Goal: Find specific page/section: Find specific page/section

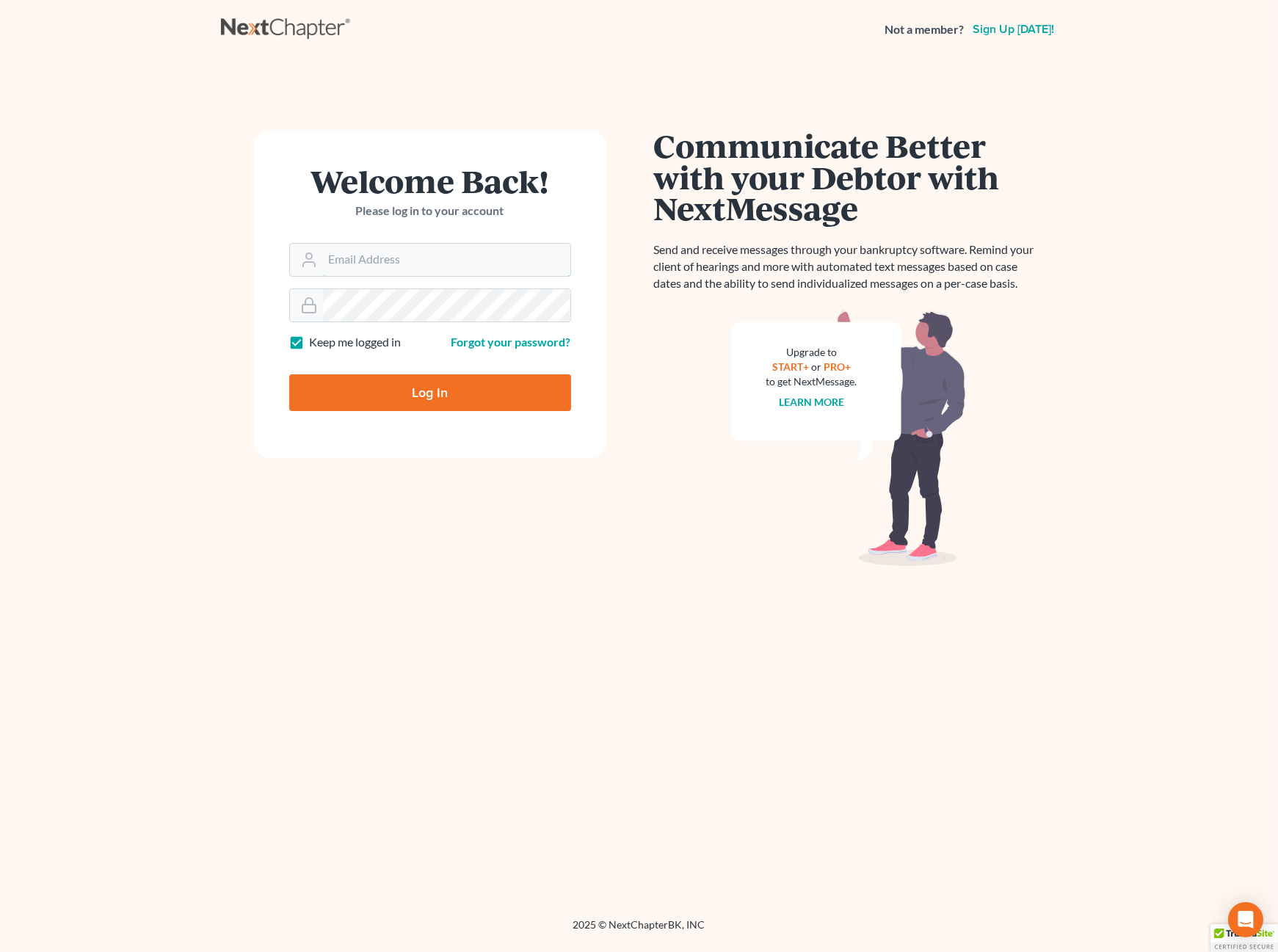
type input "grady@utahbk.com"
click at [396, 395] on input "Log In" at bounding box center [430, 392] width 282 height 37
type input "Thinking..."
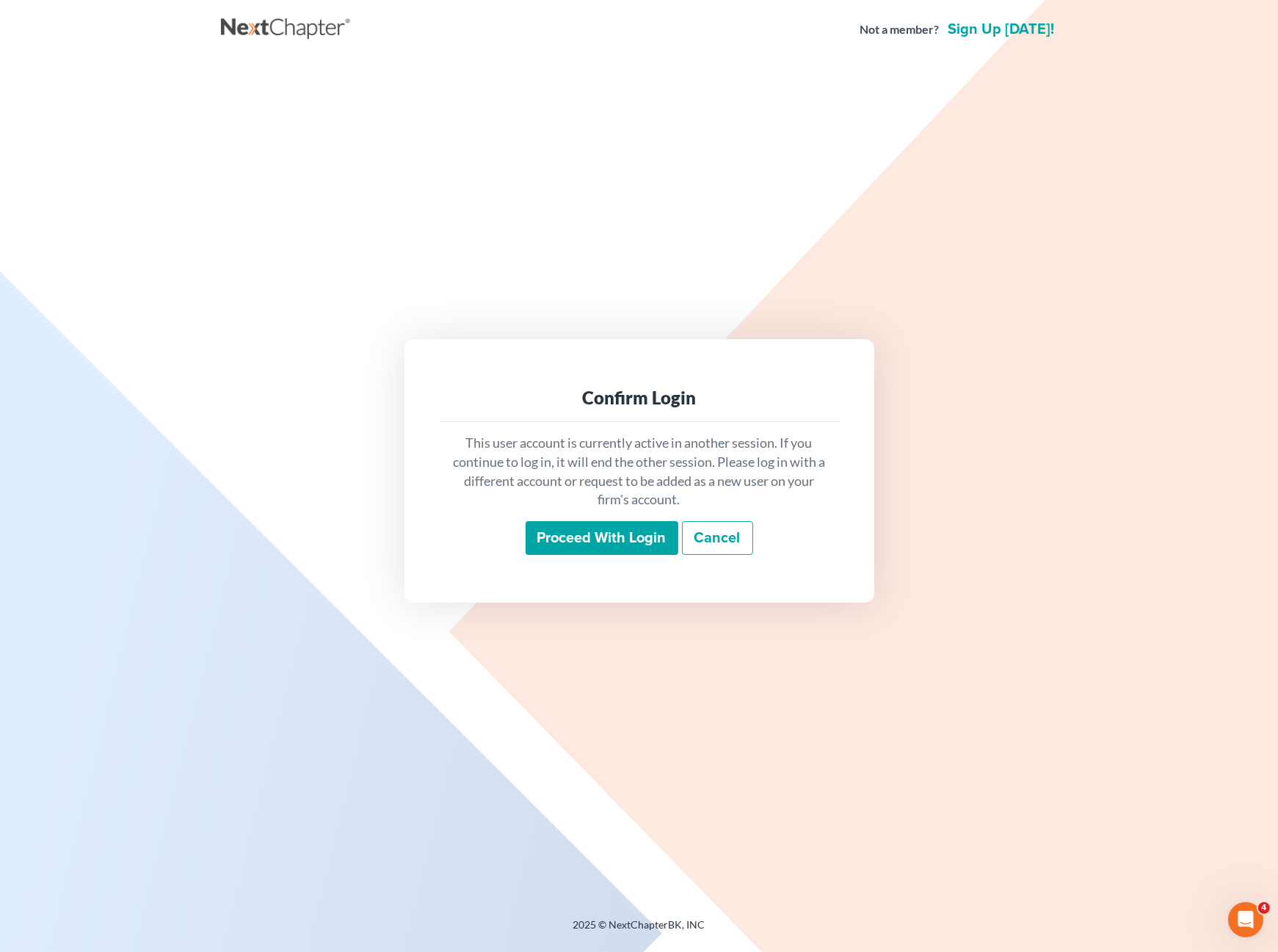
click at [620, 546] on input "Proceed with login" at bounding box center [602, 538] width 153 height 34
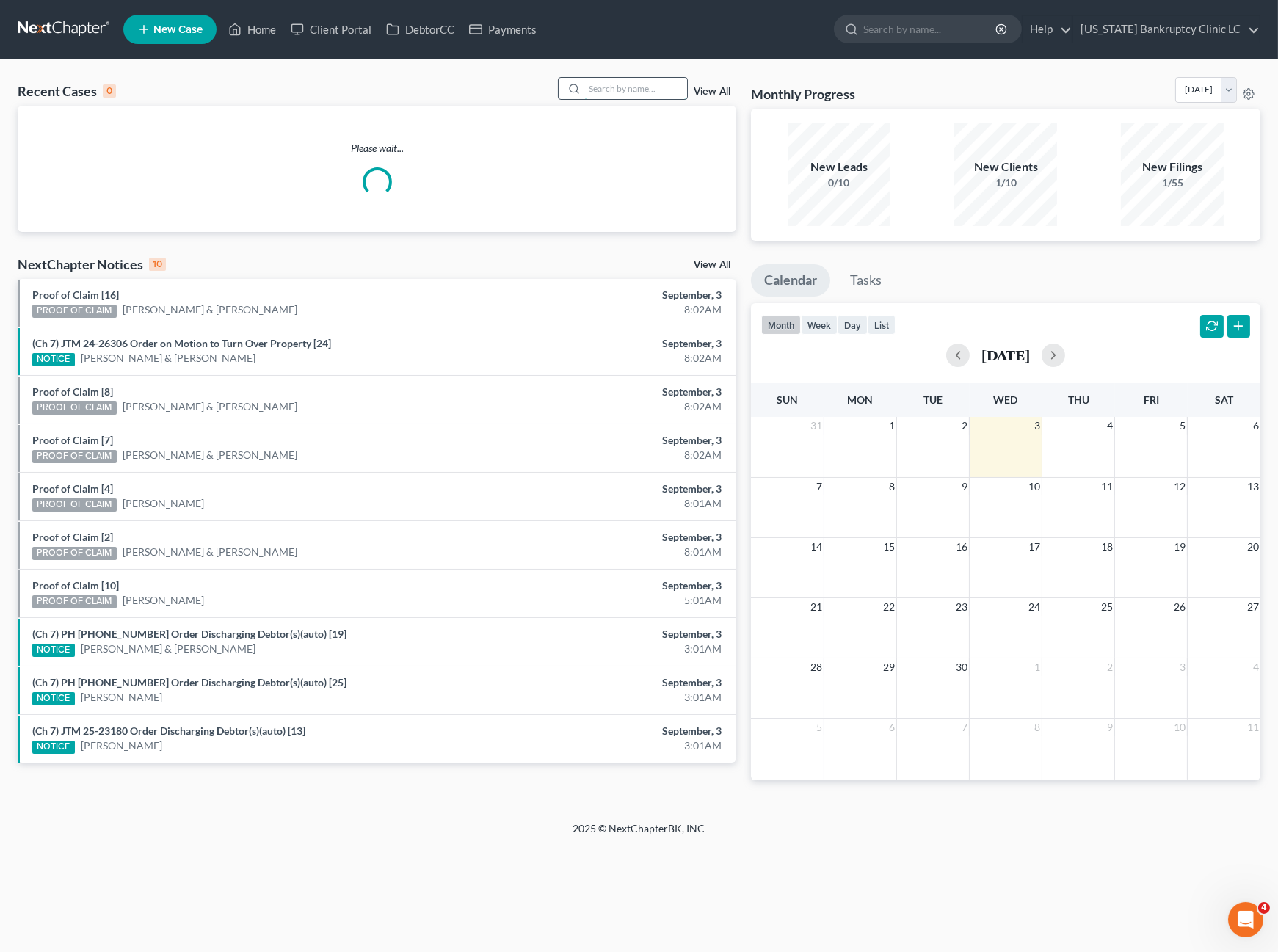
click at [613, 84] on input "search" at bounding box center [636, 88] width 103 height 22
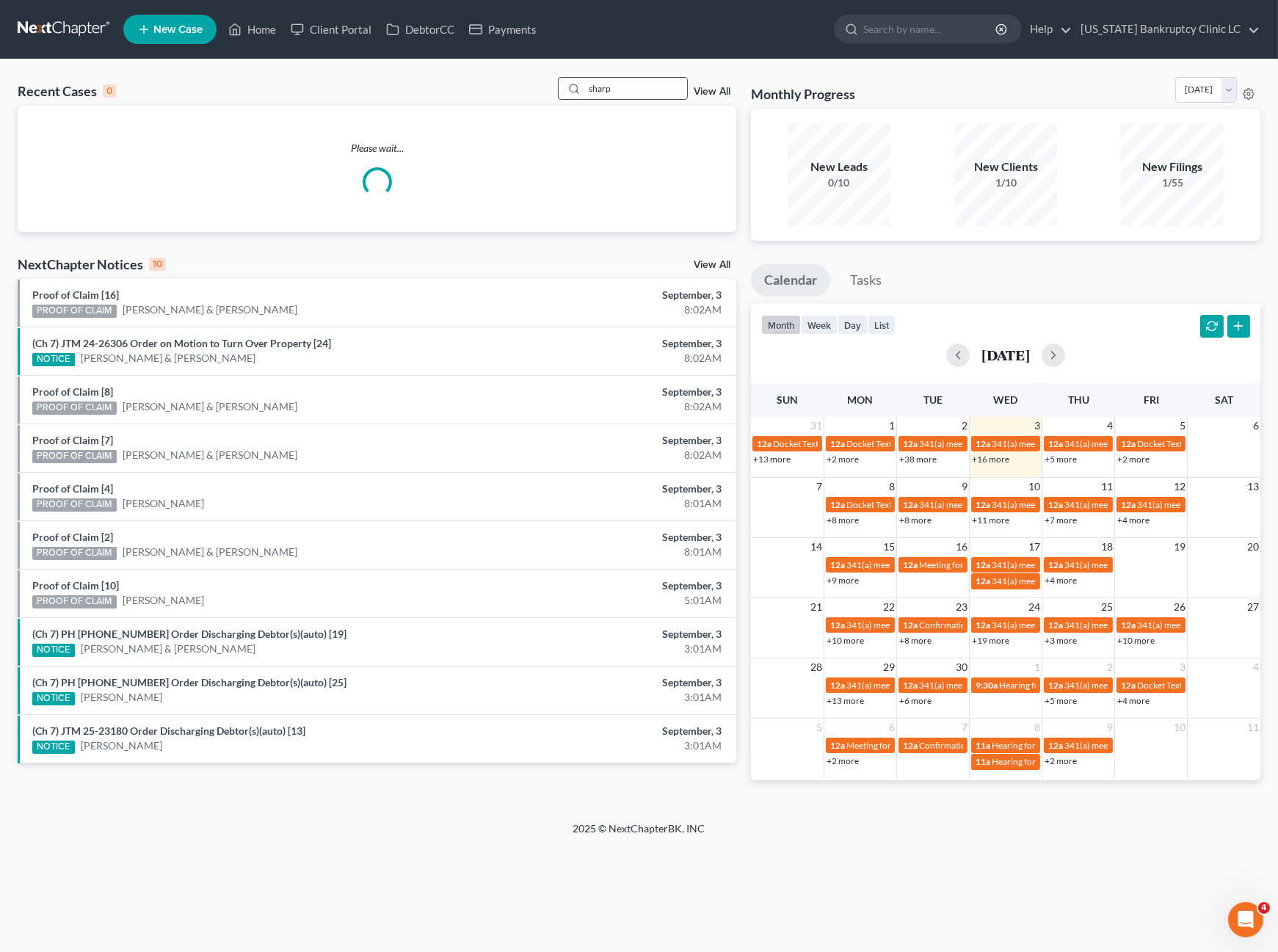
type input "sharp"
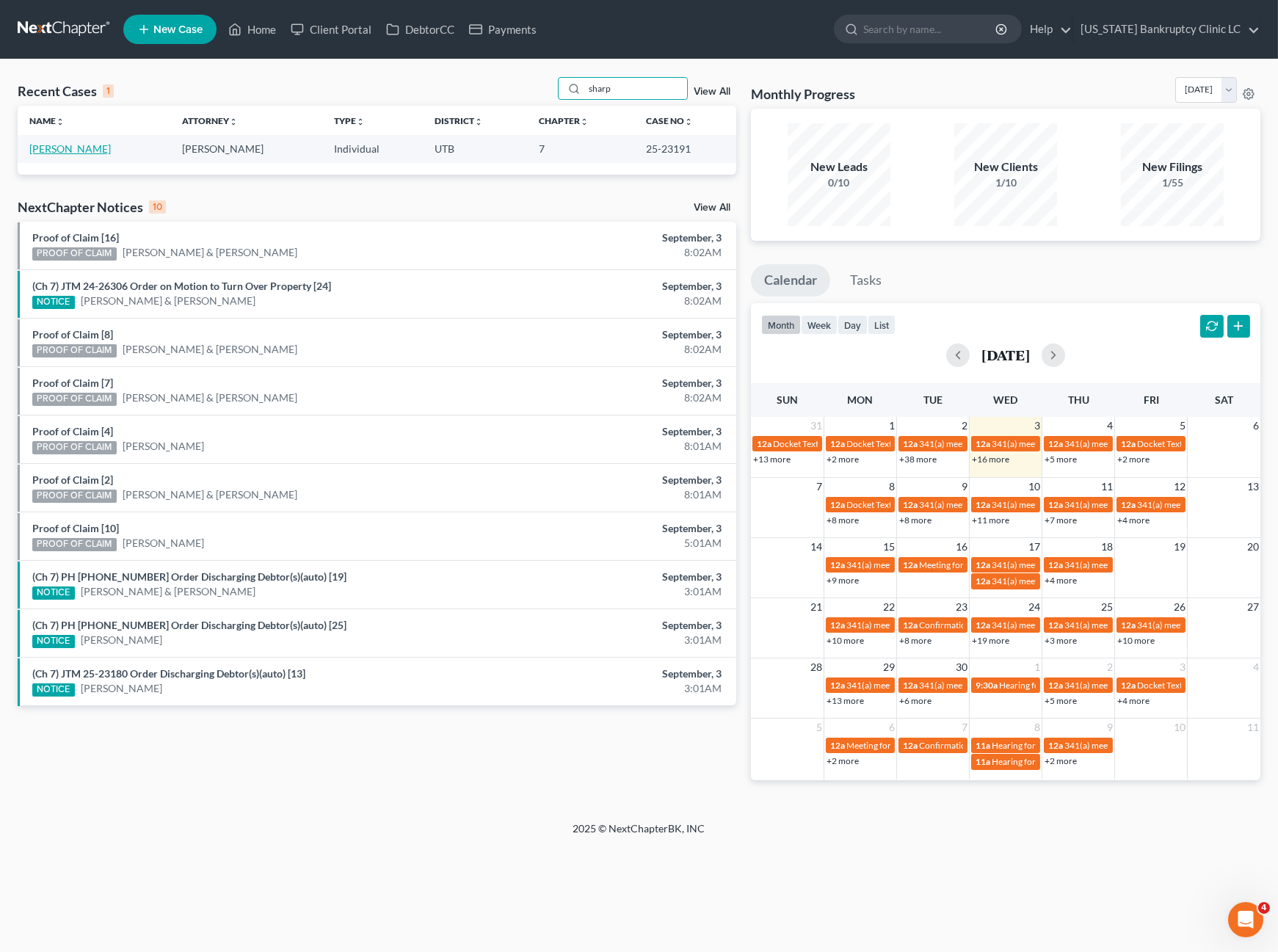
click at [35, 150] on link "[PERSON_NAME]" at bounding box center [69, 149] width 81 height 13
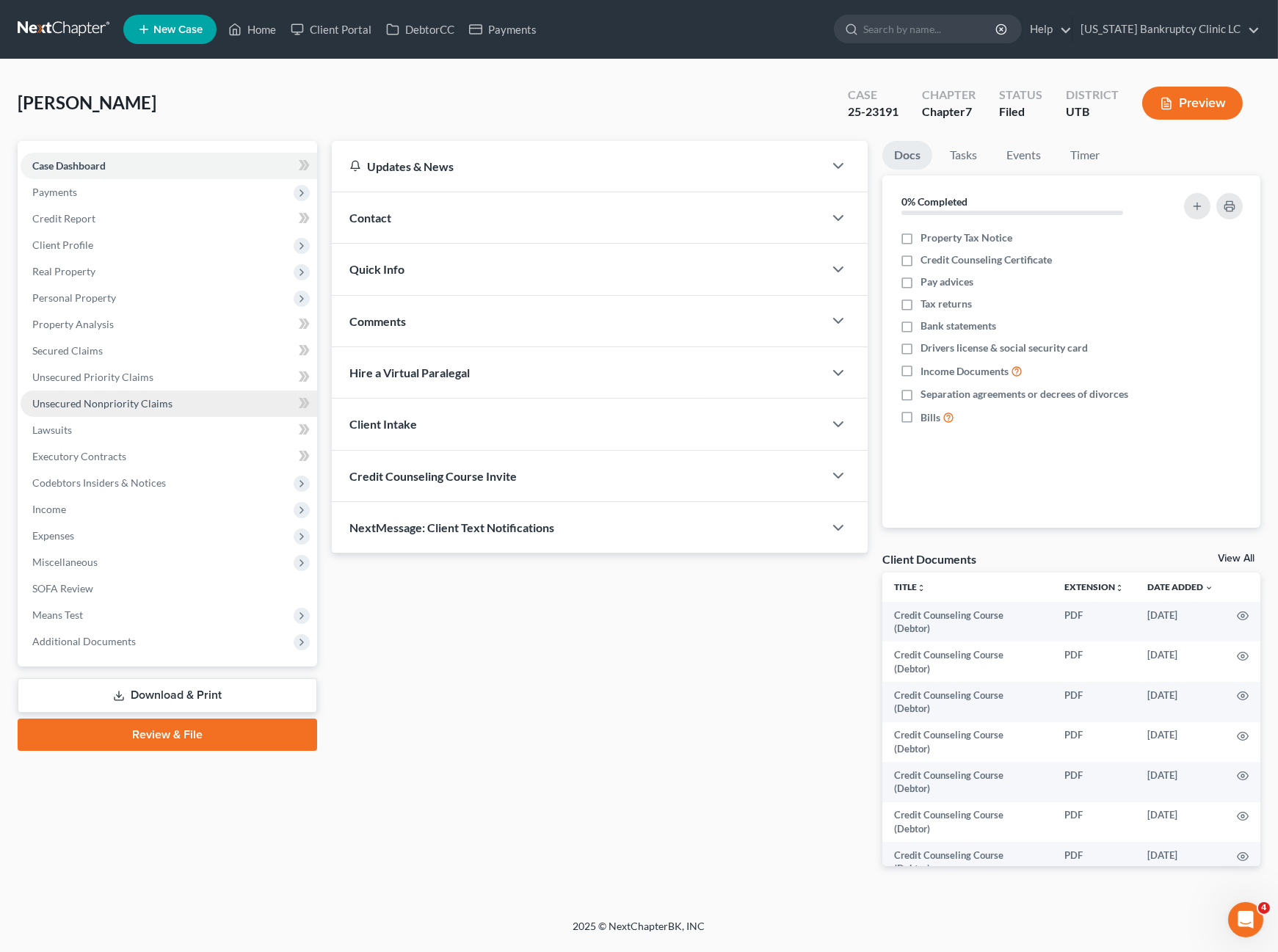
click at [201, 399] on link "Unsecured Nonpriority Claims" at bounding box center [169, 403] width 296 height 26
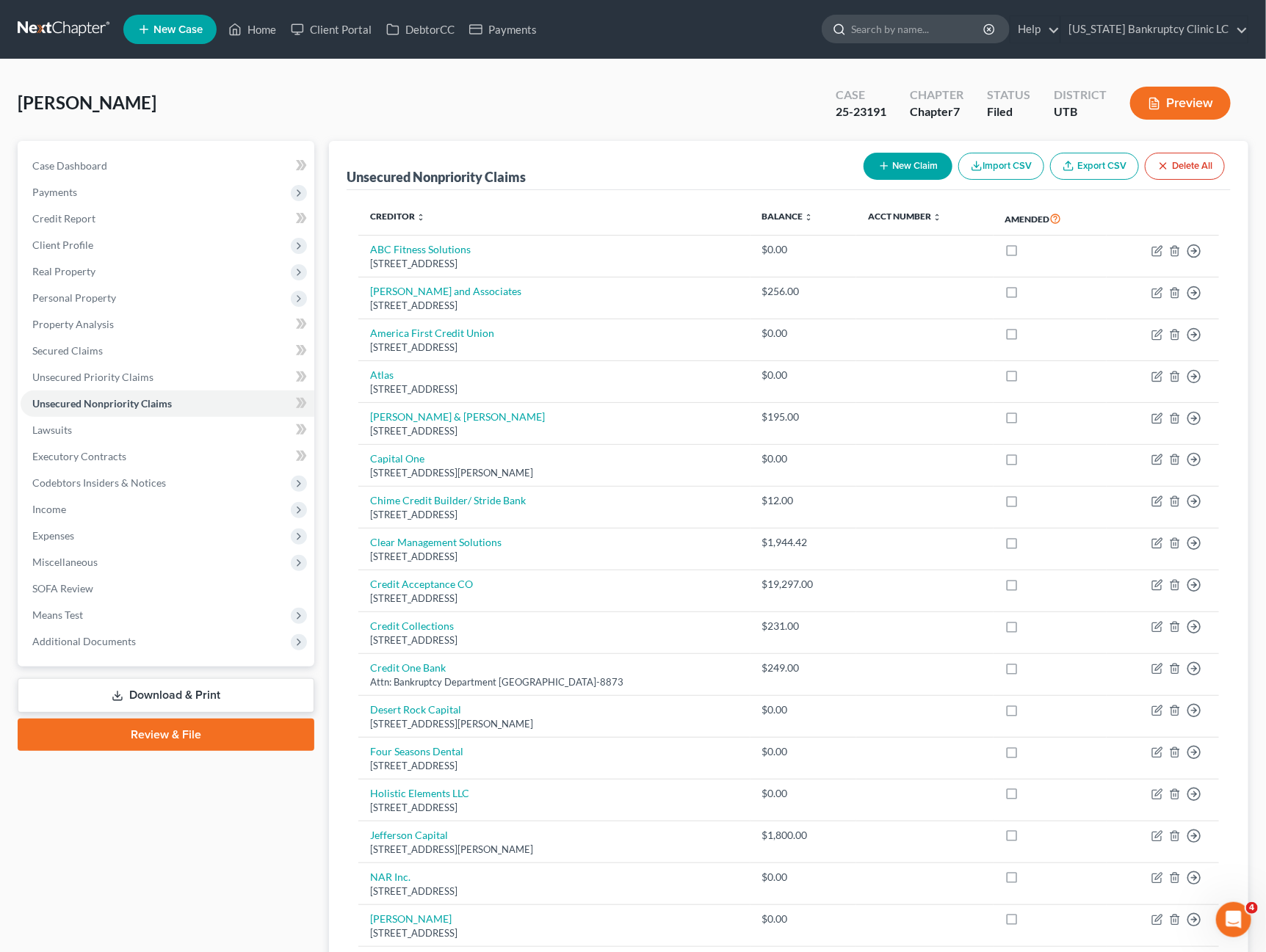
click at [906, 28] on input "search" at bounding box center [919, 29] width 134 height 27
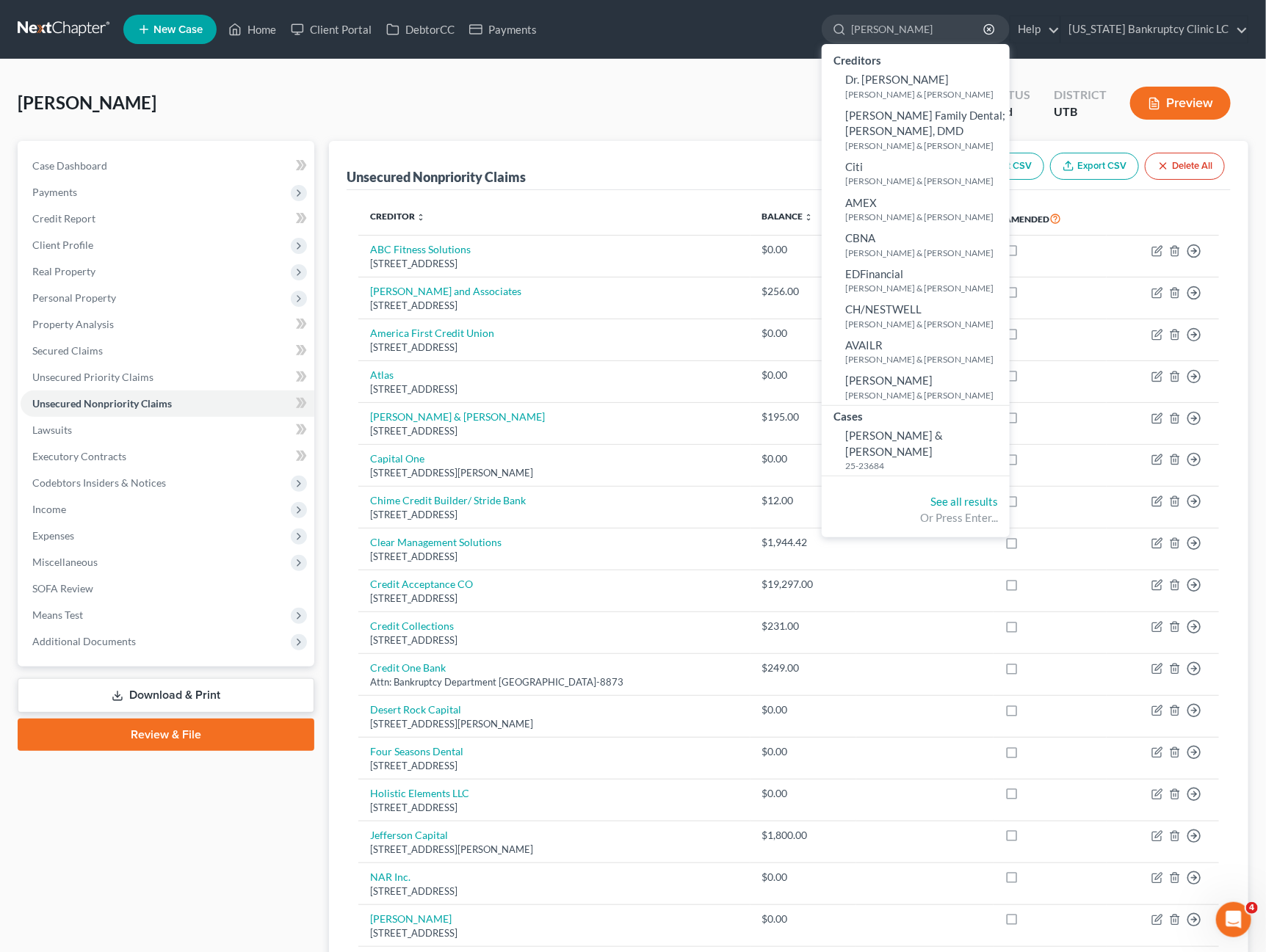
type input "[PERSON_NAME]"
click at [625, 115] on div "[PERSON_NAME] Upgraded Case 25-23191 Chapter Chapter 7 Status Filed District [G…" at bounding box center [633, 109] width 1231 height 64
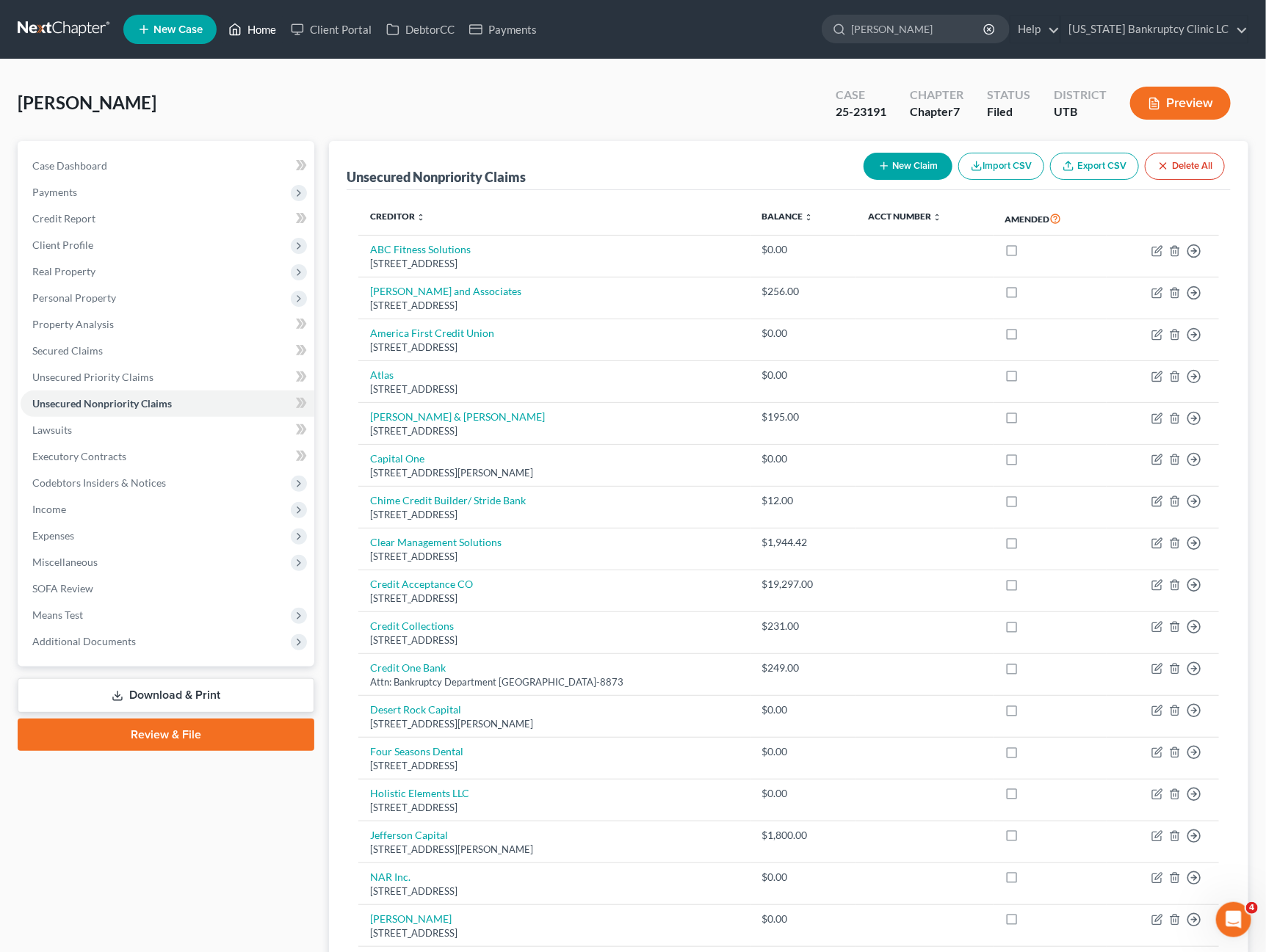
click at [257, 22] on link "Home" at bounding box center [252, 29] width 63 height 26
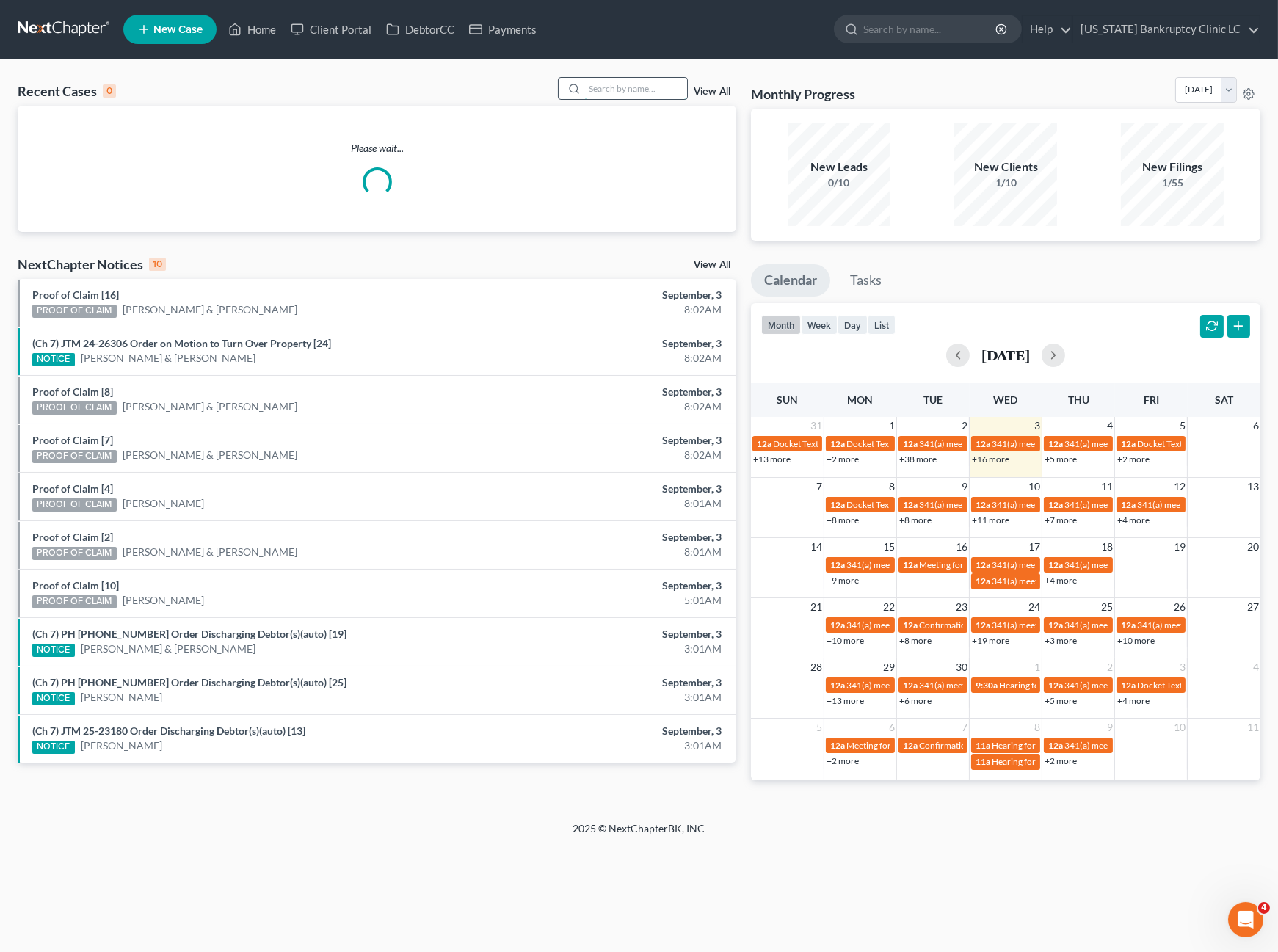
click at [642, 83] on input "search" at bounding box center [636, 88] width 103 height 22
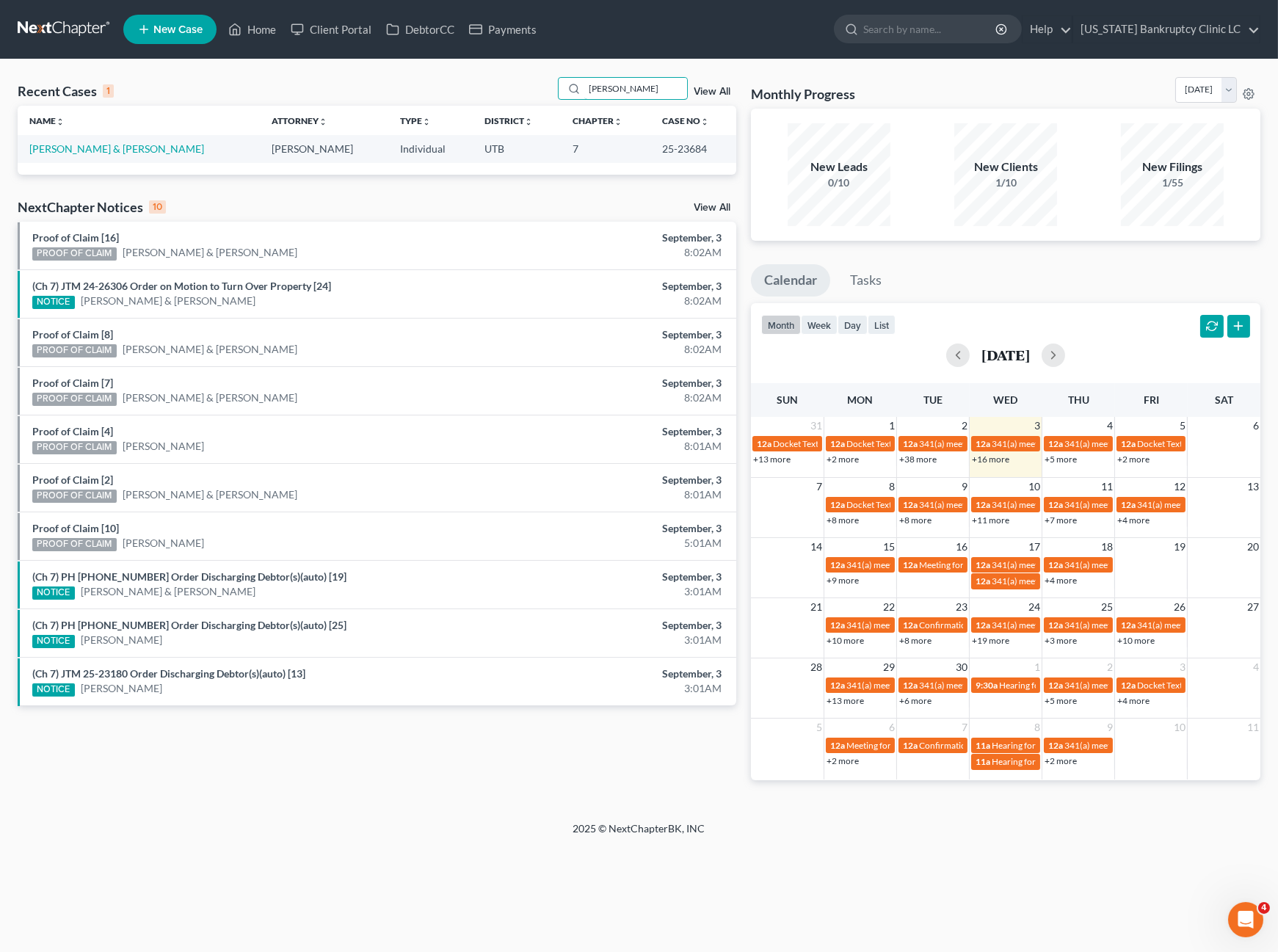
type input "[PERSON_NAME]"
click at [107, 140] on td "[PERSON_NAME] & [PERSON_NAME]" at bounding box center [139, 149] width 242 height 27
click at [97, 145] on link "[PERSON_NAME] & [PERSON_NAME]" at bounding box center [116, 149] width 175 height 13
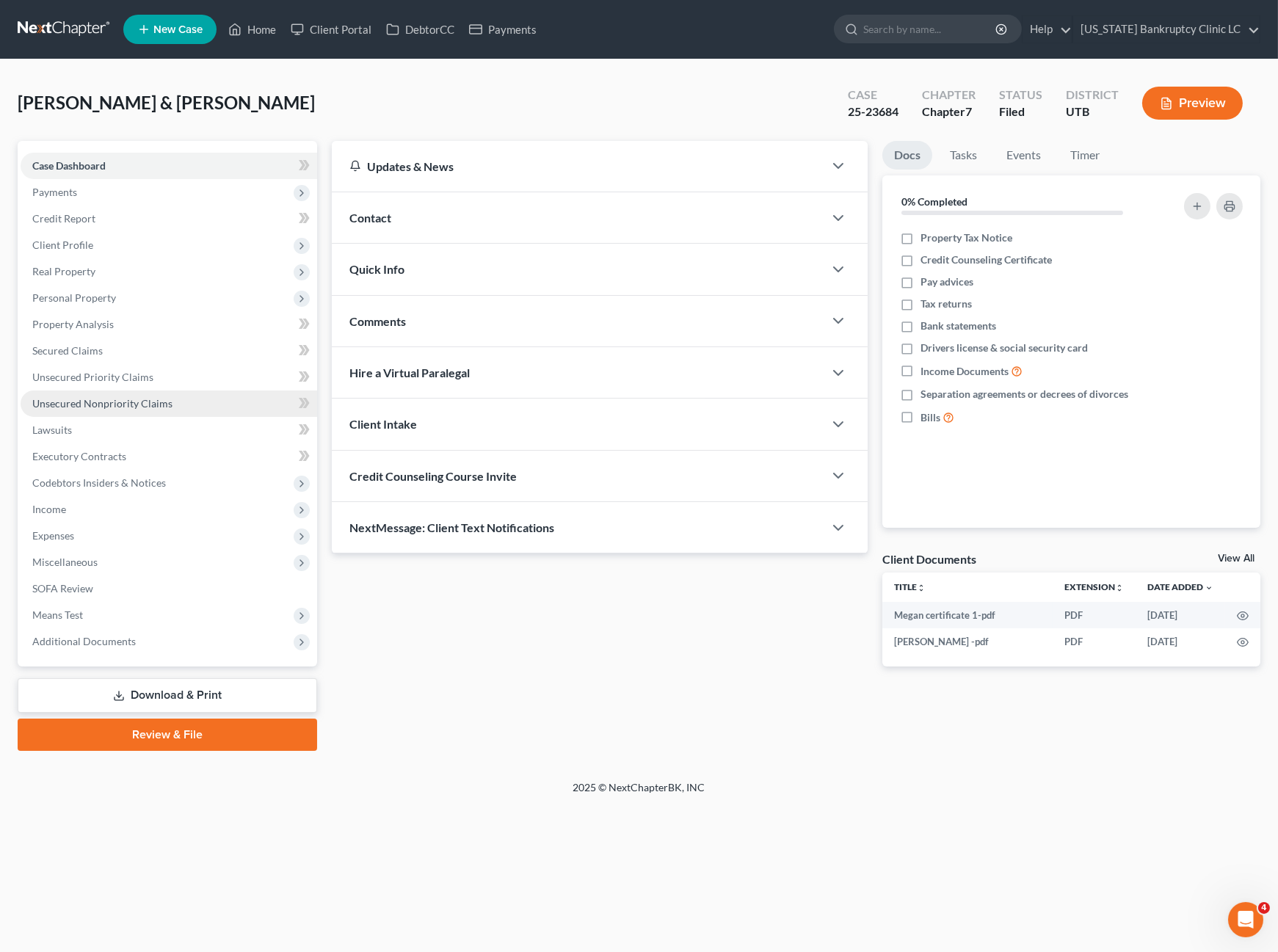
click at [129, 408] on link "Unsecured Nonpriority Claims" at bounding box center [169, 403] width 296 height 26
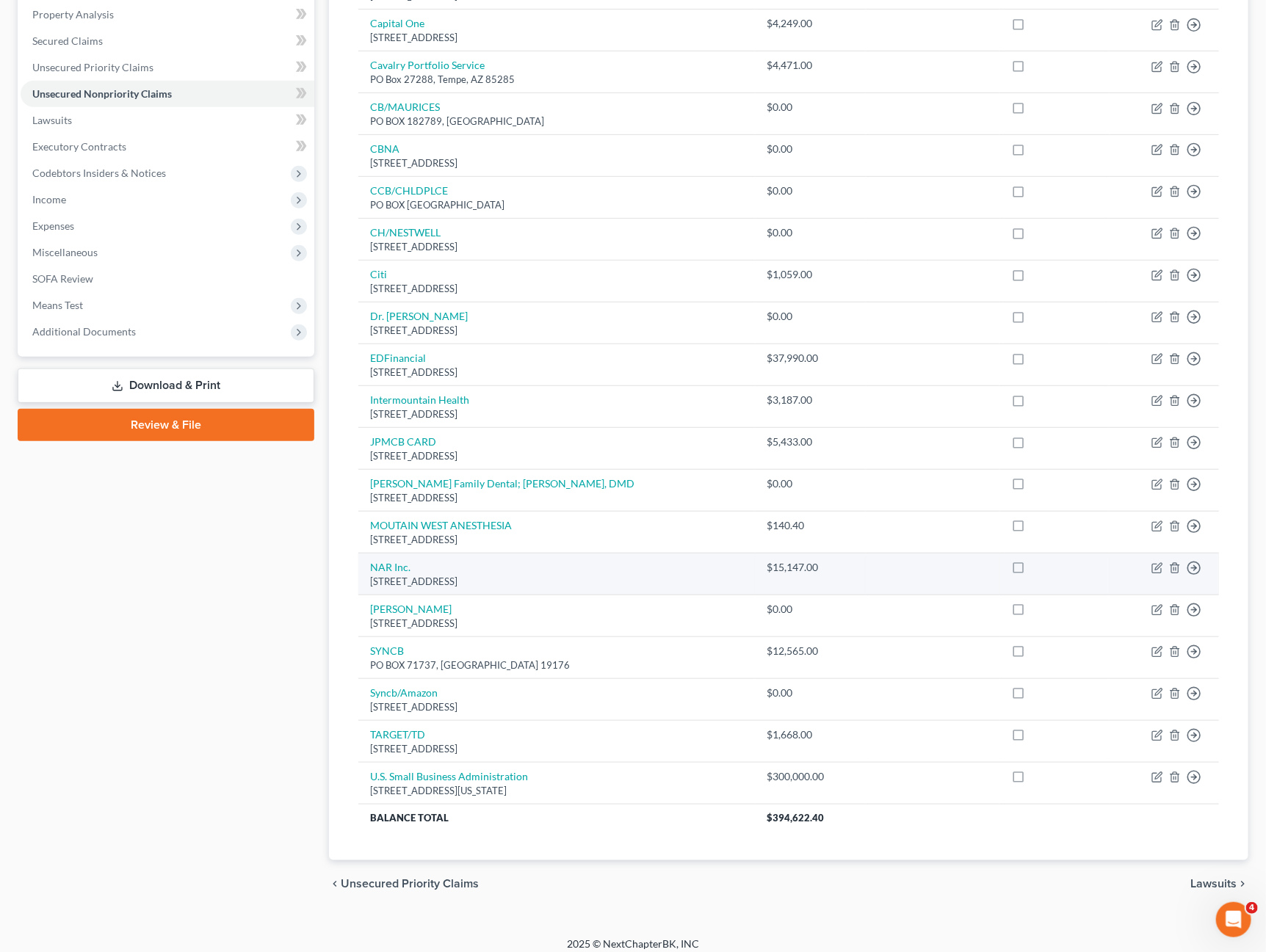
scroll to position [321, 0]
